Goal: Task Accomplishment & Management: Use online tool/utility

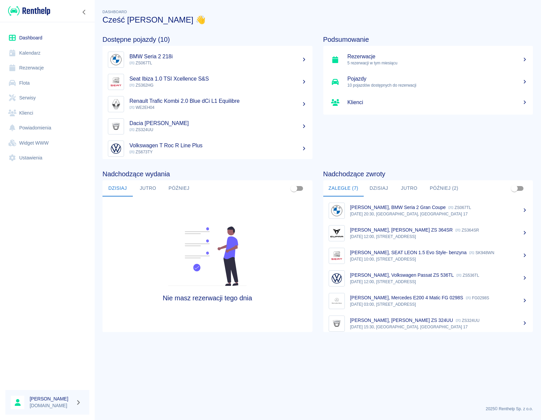
click at [39, 66] on link "Rezerwacje" at bounding box center [47, 67] width 84 height 15
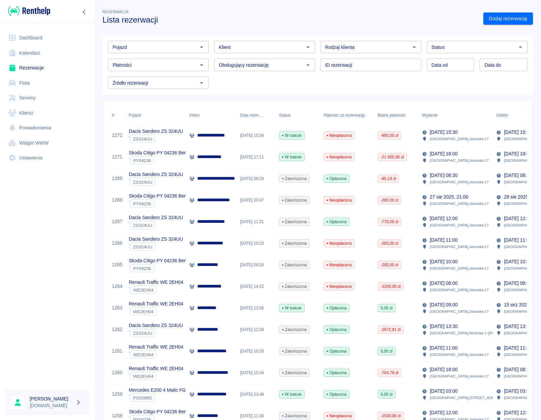
click at [201, 47] on icon "Otwórz" at bounding box center [201, 48] width 3 height 2
click at [141, 63] on li "Seat Ibiza ZS 362HG - ZS362HG" at bounding box center [158, 61] width 100 height 11
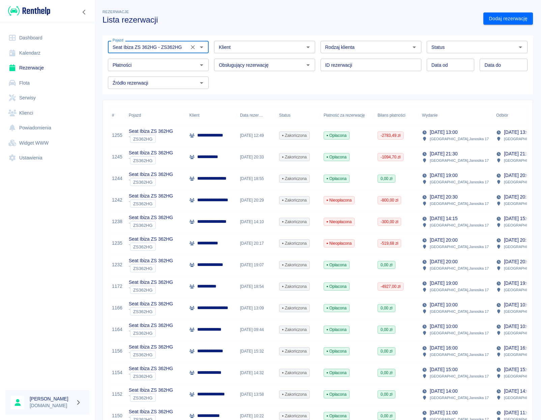
type input "Seat Ibiza ZS 362HG - ZS362HG"
click at [254, 132] on div "[DATE] 12:49" at bounding box center [256, 136] width 39 height 22
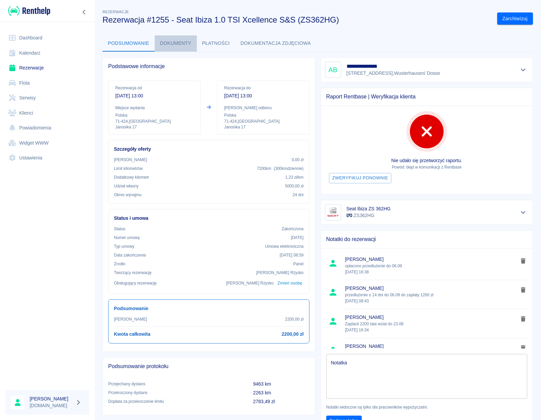
click at [179, 42] on button "Dokumenty" at bounding box center [176, 43] width 42 height 16
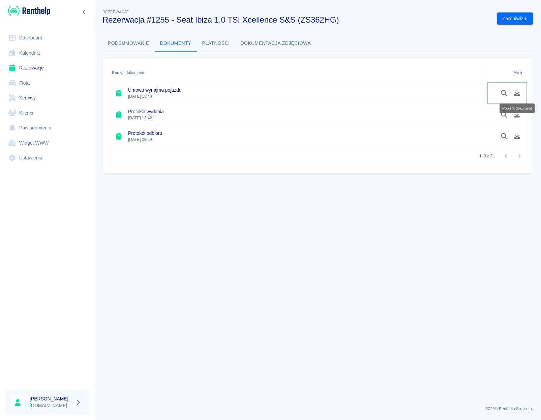
click at [519, 94] on icon "Pobierz dokument" at bounding box center [517, 93] width 6 height 6
click at [518, 116] on icon "Pobierz dokument" at bounding box center [517, 115] width 6 height 6
click at [516, 134] on icon "Pobierz dokument" at bounding box center [518, 136] width 8 height 6
click at [33, 35] on link "Dashboard" at bounding box center [47, 37] width 84 height 15
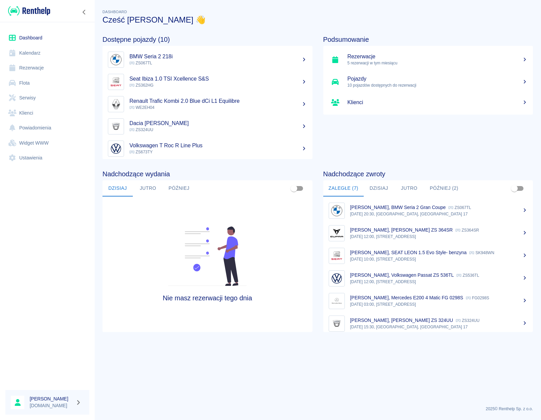
click at [402, 237] on p "[DATE] 12:00, [STREET_ADDRESS]" at bounding box center [439, 237] width 178 height 6
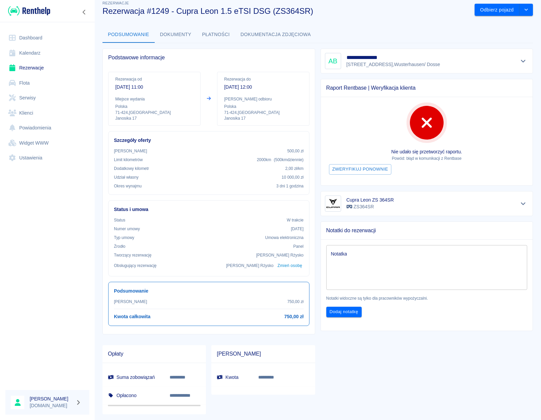
scroll to position [12, 0]
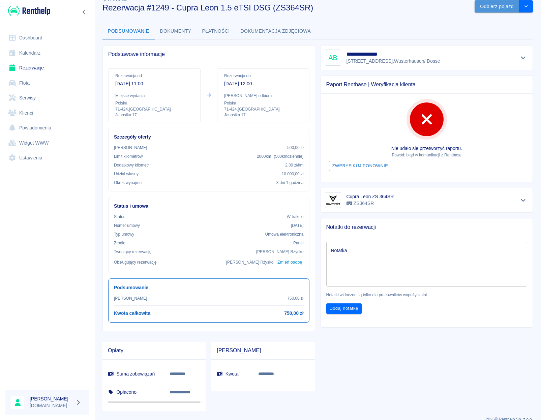
click at [487, 9] on button "Odbierz pojazd" at bounding box center [497, 6] width 45 height 12
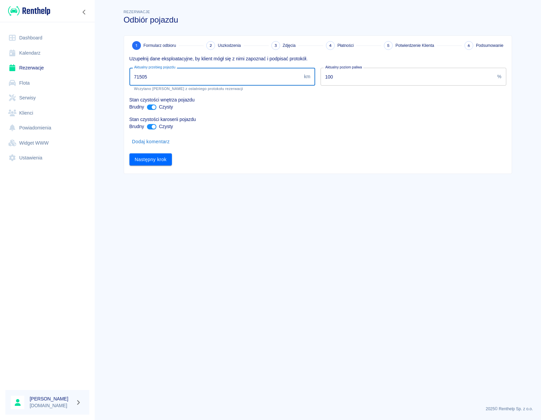
drag, startPoint x: 151, startPoint y: 79, endPoint x: 104, endPoint y: 68, distance: 48.6
click at [130, 68] on input "71505" at bounding box center [216, 77] width 172 height 18
type input "72660"
click at [151, 108] on input "ant design" at bounding box center [154, 107] width 16 height 5
checkbox input "false"
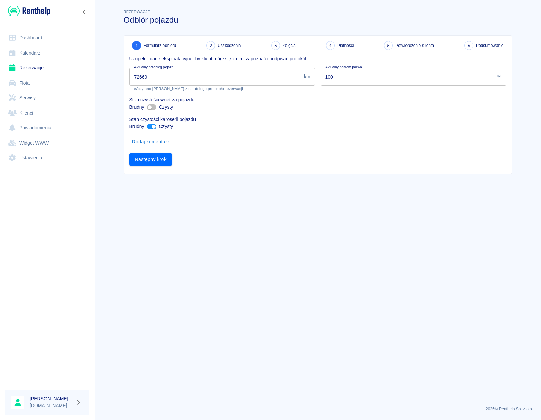
click at [153, 129] on input "ant design" at bounding box center [154, 126] width 16 height 5
checkbox input "false"
click at [152, 140] on button "Dodaj komentarz" at bounding box center [151, 142] width 43 height 12
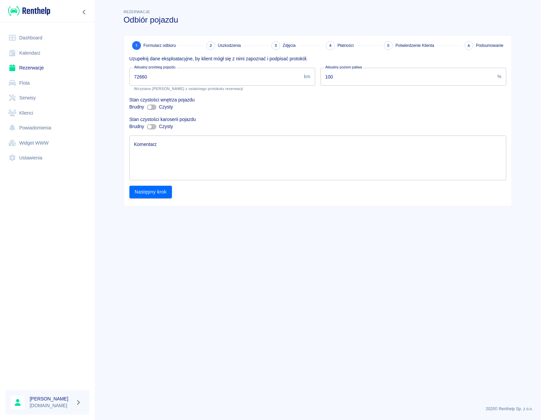
click at [152, 143] on textarea "Komentarz" at bounding box center [318, 158] width 368 height 34
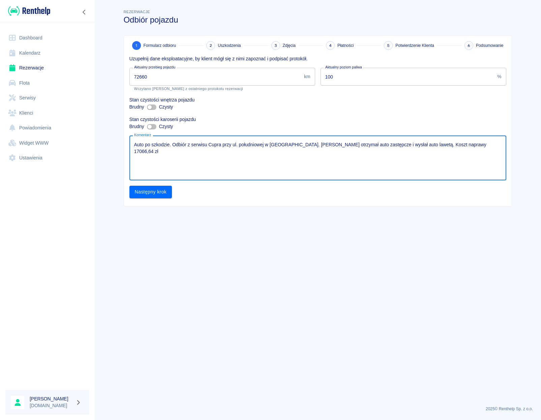
type textarea "Auto po szkodzie. Odbiór z serwisu Cupra przy ul. południowej w [GEOGRAPHIC_DAT…"
click at [151, 190] on button "Następny krok" at bounding box center [151, 192] width 43 height 12
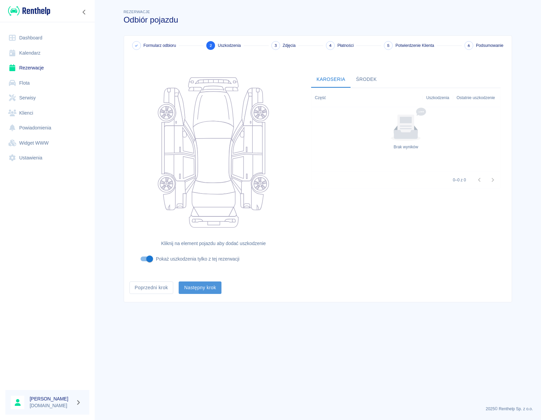
click at [204, 287] on button "Następny krok" at bounding box center [200, 288] width 43 height 12
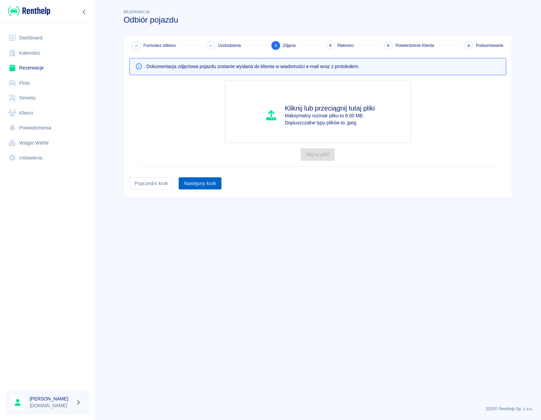
click at [199, 186] on button "Następny krok" at bounding box center [200, 183] width 43 height 12
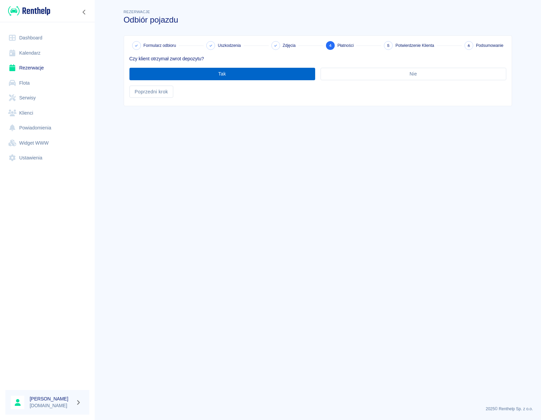
click at [231, 76] on button "Tak" at bounding box center [223, 74] width 186 height 12
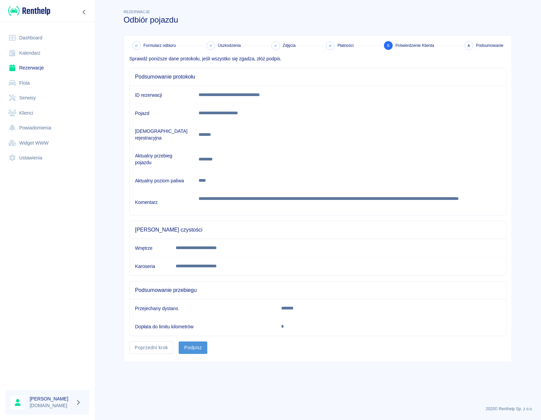
click at [202, 342] on button "Podpisz" at bounding box center [193, 348] width 29 height 12
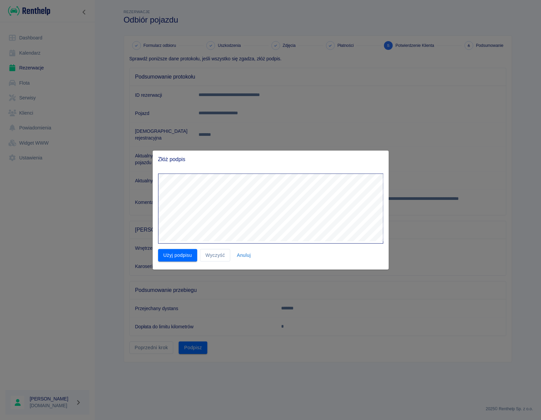
click at [261, 166] on div "Złóż podpis Użyj podpisu Wyczyść Anuluj" at bounding box center [271, 210] width 236 height 119
click at [180, 253] on button "Użyj podpisu" at bounding box center [177, 255] width 39 height 12
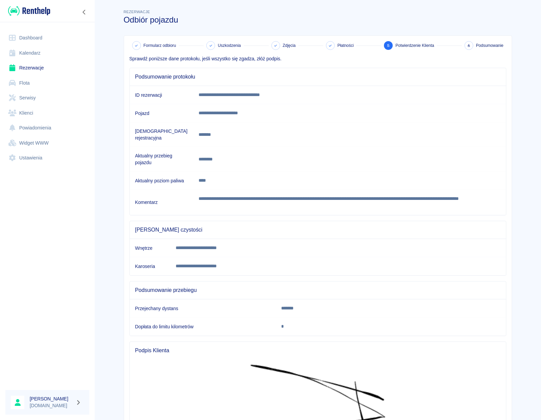
scroll to position [87, 0]
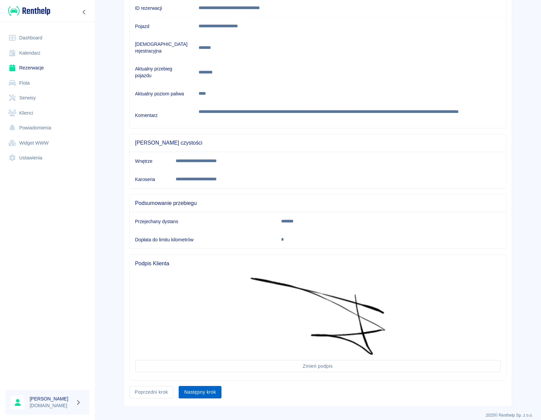
click at [197, 386] on button "Następny krok" at bounding box center [200, 392] width 43 height 12
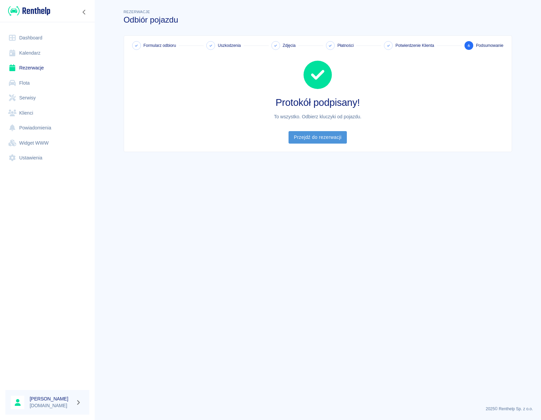
click at [315, 142] on link "Przejdź do rezerwacji" at bounding box center [318, 137] width 58 height 12
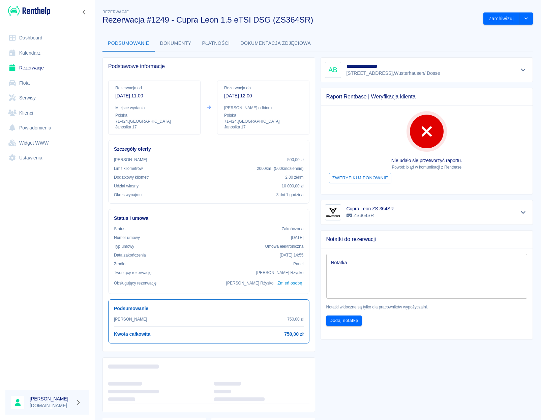
click at [185, 42] on button "Dokumenty" at bounding box center [176, 43] width 42 height 16
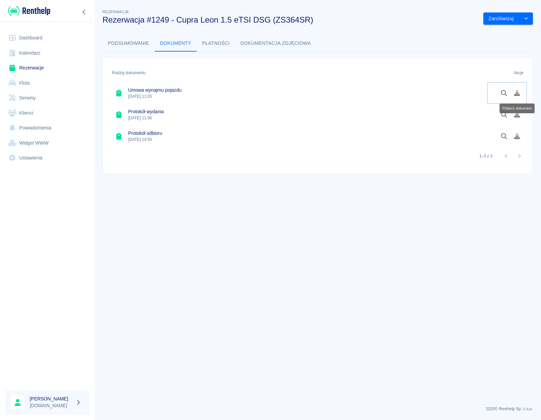
click at [520, 95] on icon "Pobierz dokument" at bounding box center [517, 93] width 6 height 6
click at [519, 114] on icon "Pobierz dokument" at bounding box center [518, 115] width 8 height 6
click at [516, 135] on icon "Pobierz dokument" at bounding box center [518, 136] width 8 height 6
